Goal: Transaction & Acquisition: Purchase product/service

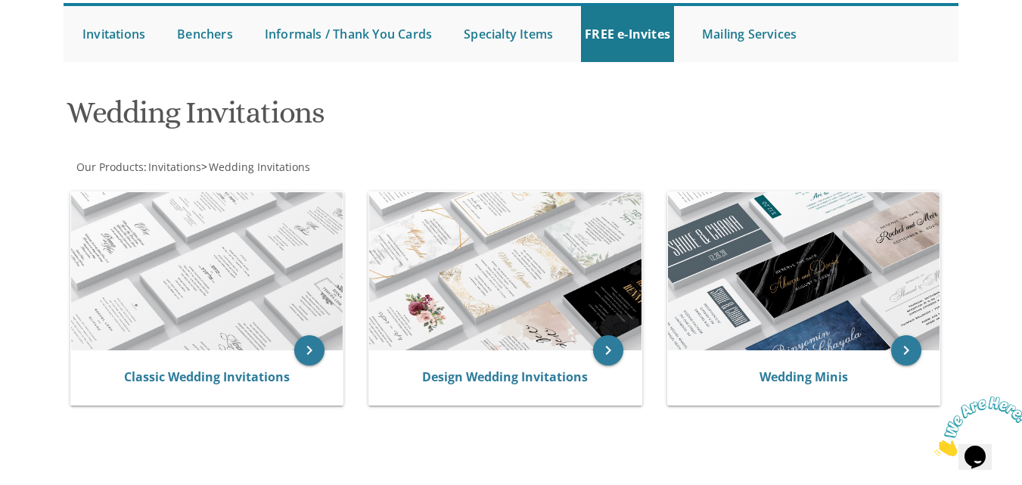
scroll to position [151, 0]
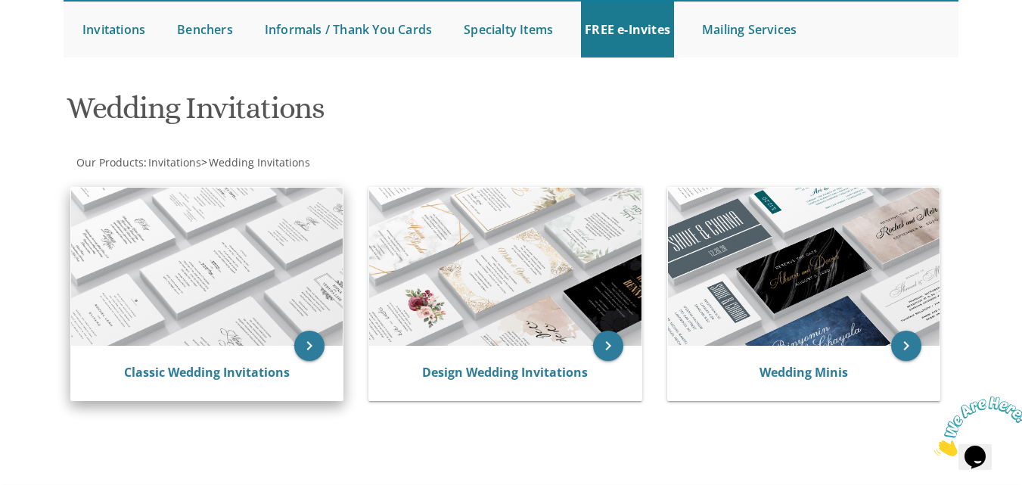
click at [232, 275] on img at bounding box center [207, 267] width 272 height 159
click at [301, 347] on icon "keyboard_arrow_right" at bounding box center [309, 346] width 30 height 30
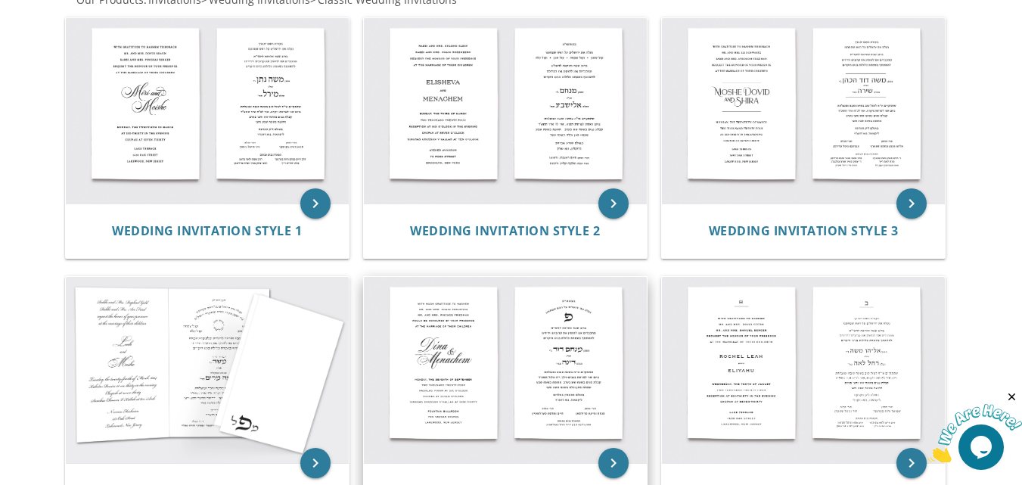
scroll to position [303, 0]
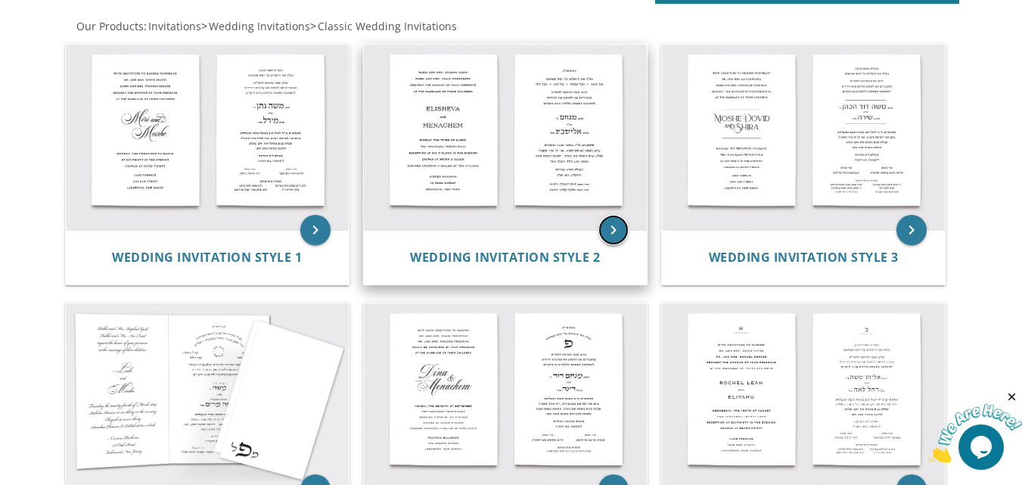
click at [618, 225] on icon "keyboard_arrow_right" at bounding box center [613, 230] width 30 height 30
click at [614, 225] on icon "keyboard_arrow_right" at bounding box center [613, 230] width 30 height 30
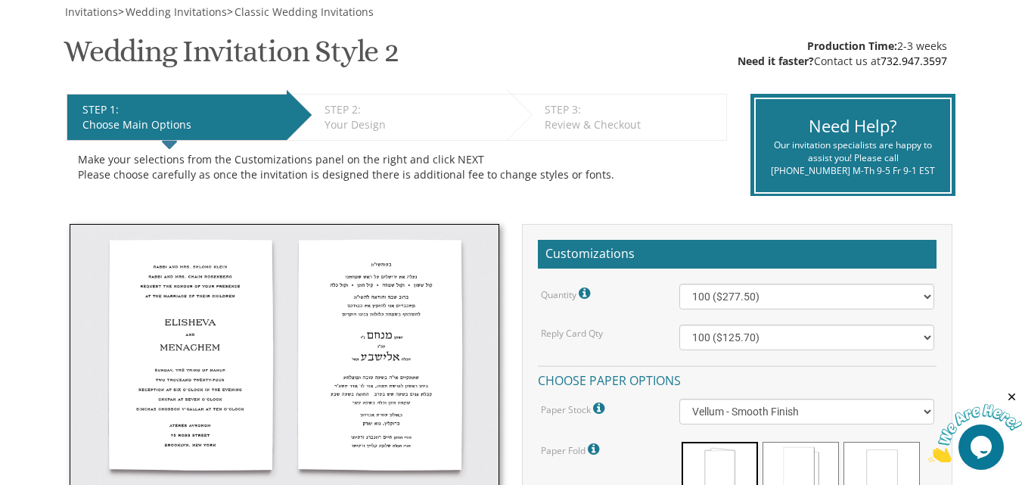
scroll to position [303, 0]
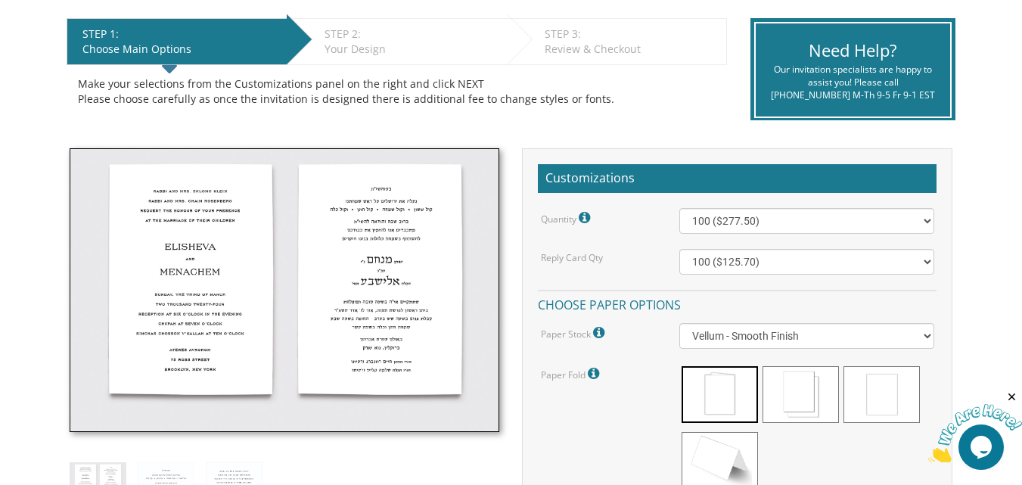
click at [662, 175] on h2 "Customizations" at bounding box center [737, 178] width 399 height 29
click at [794, 174] on h2 "Customizations" at bounding box center [737, 178] width 399 height 29
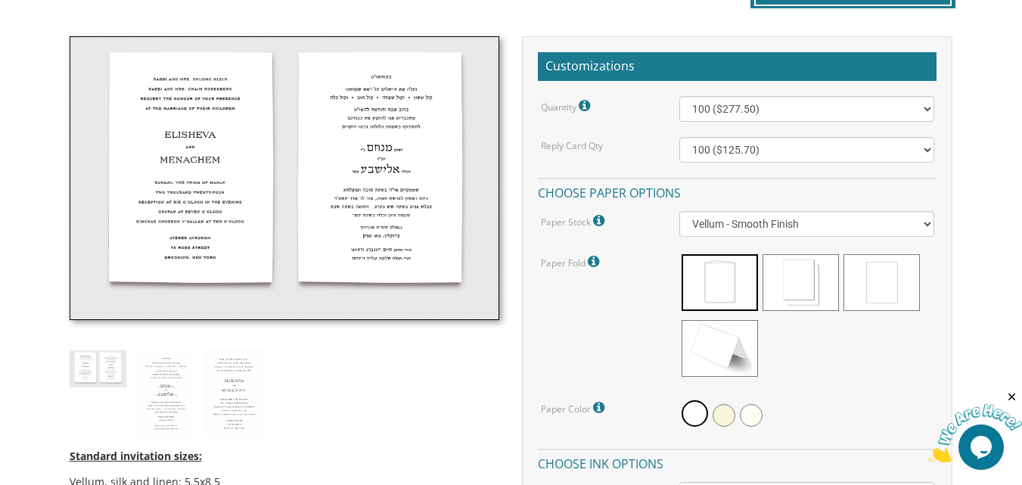
scroll to position [378, 0]
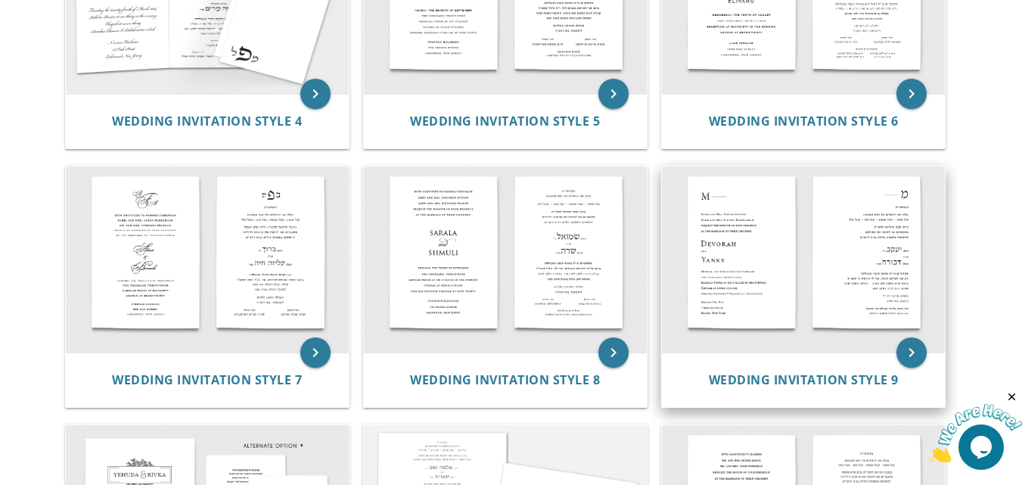
scroll to position [681, 0]
